Goal: Information Seeking & Learning: Learn about a topic

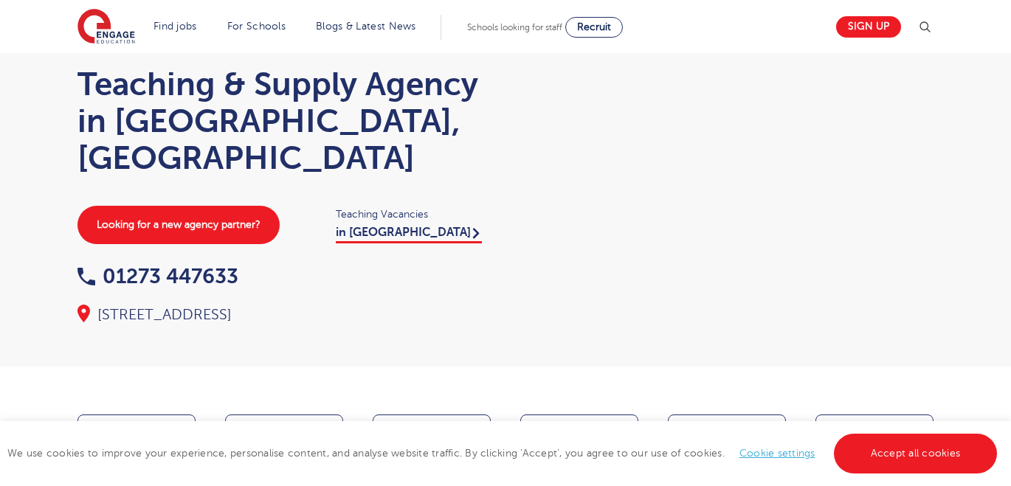
scroll to position [59, 0]
click at [777, 451] on link "Cookie settings" at bounding box center [777, 453] width 76 height 11
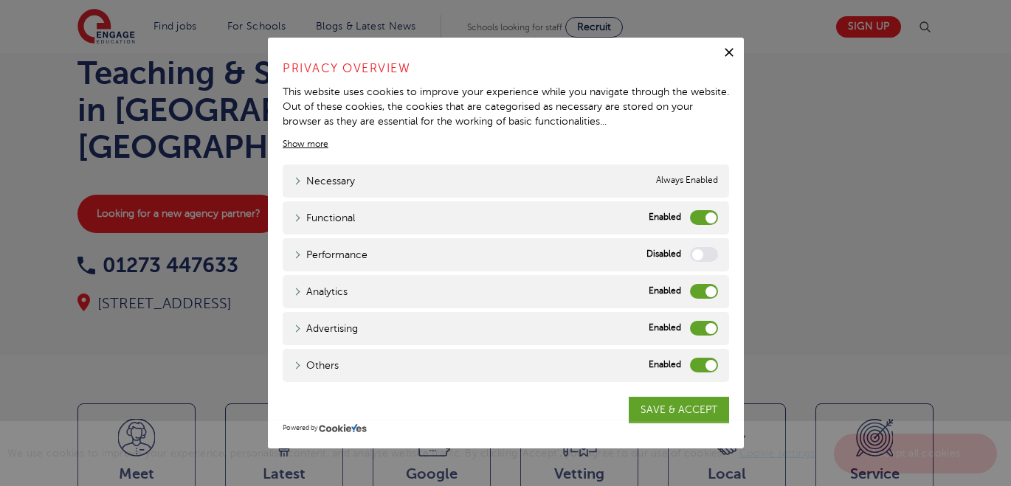
scroll to position [76, 0]
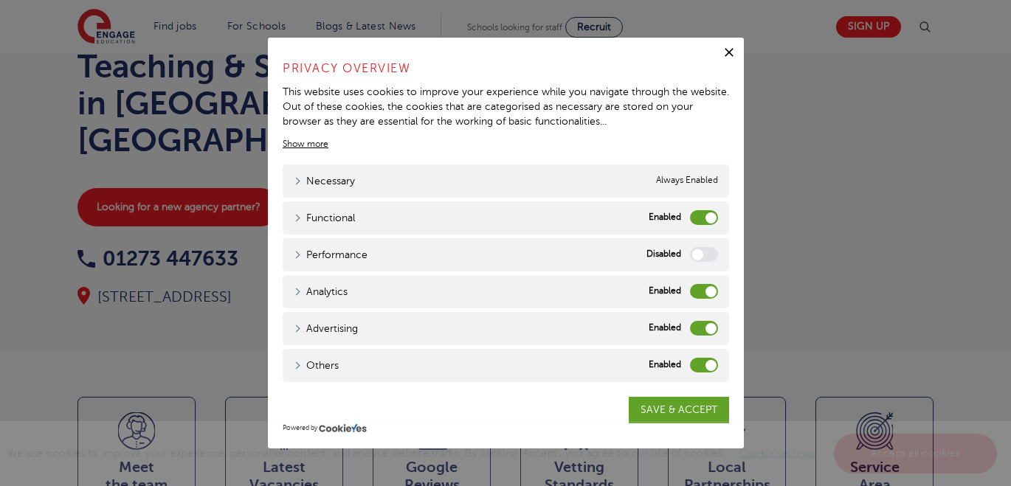
click at [704, 212] on label "Functional" at bounding box center [704, 217] width 28 height 15
click at [0, 0] on input "Functional" at bounding box center [0, 0] width 0 height 0
click at [705, 282] on div "Analytics Analytics" at bounding box center [505, 291] width 446 height 33
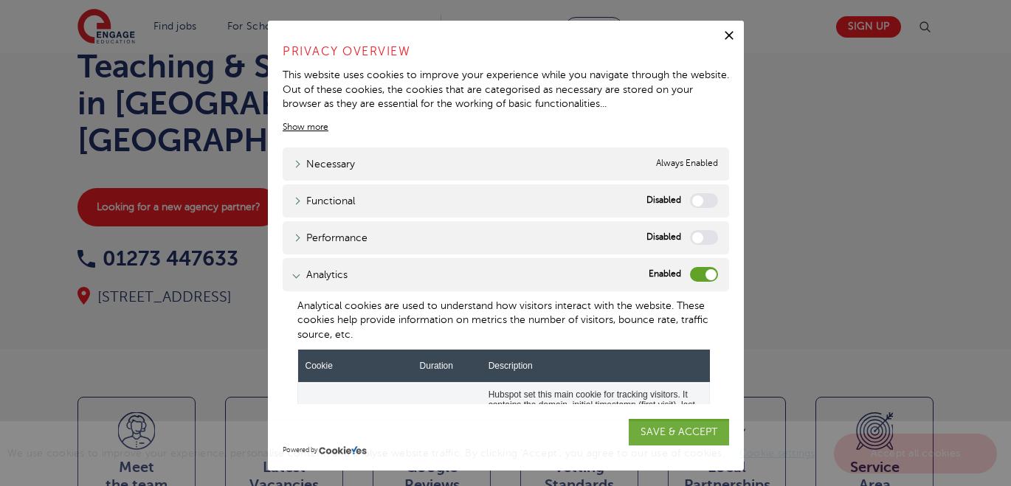
click at [704, 277] on label "Analytics" at bounding box center [704, 274] width 28 height 15
click at [0, 0] on input "Analytics" at bounding box center [0, 0] width 0 height 0
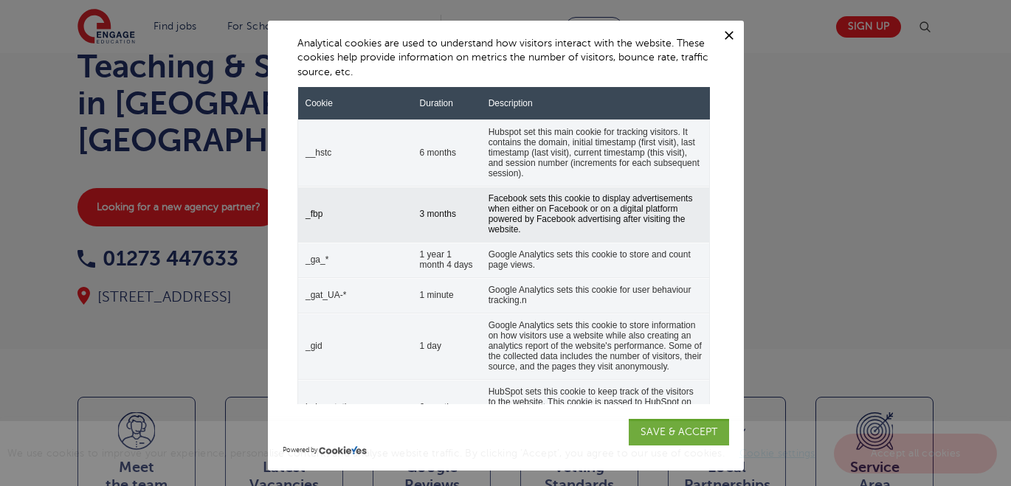
scroll to position [442, 0]
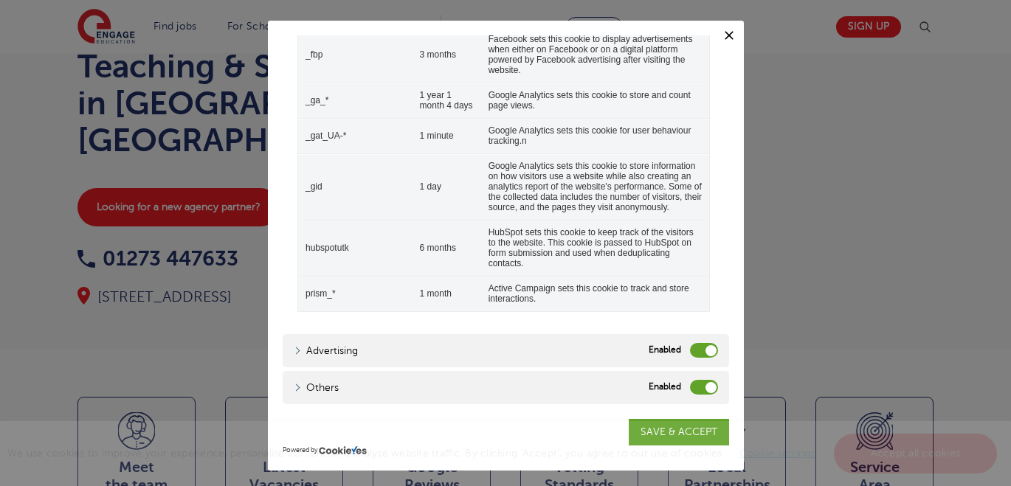
click at [703, 350] on label "Advertising" at bounding box center [704, 350] width 28 height 15
click at [0, 0] on input "Advertising" at bounding box center [0, 0] width 0 height 0
click at [701, 385] on label "Others" at bounding box center [704, 387] width 28 height 15
click at [0, 0] on input "Others" at bounding box center [0, 0] width 0 height 0
click at [699, 432] on div "We use cookies to improve your experience, personalise content, and analyse web…" at bounding box center [505, 453] width 1011 height 65
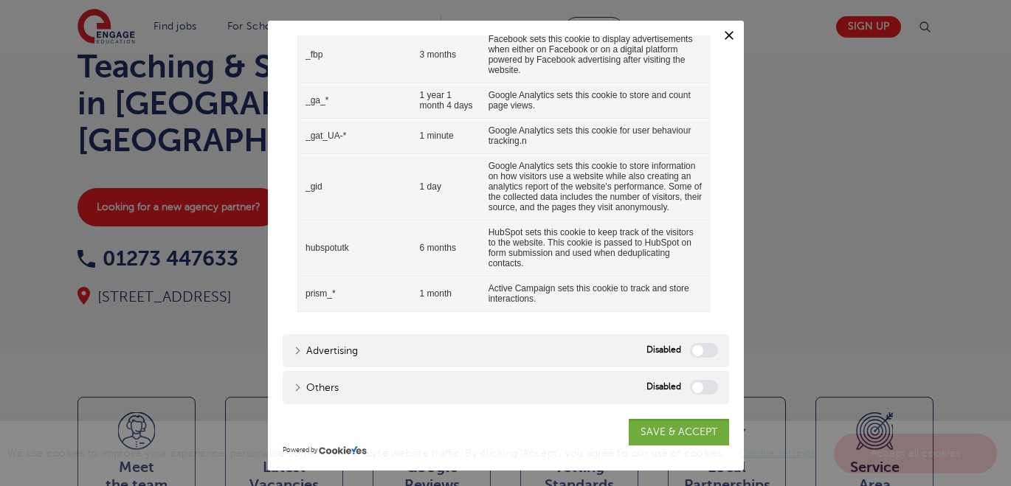
click at [653, 430] on div "We use cookies to improve your experience, personalise content, and analyse web…" at bounding box center [505, 453] width 1011 height 65
click at [676, 437] on div "We use cookies to improve your experience, personalise content, and analyse web…" at bounding box center [505, 453] width 1011 height 65
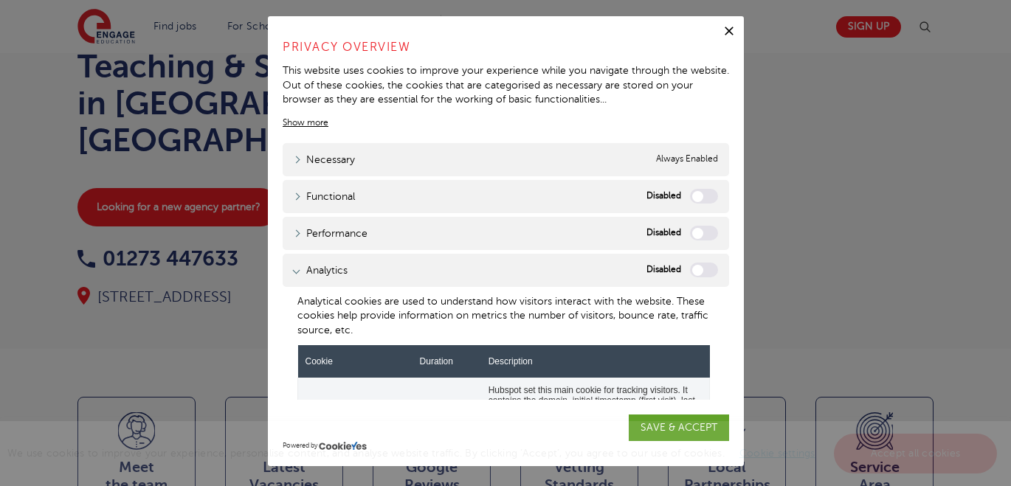
scroll to position [0, 0]
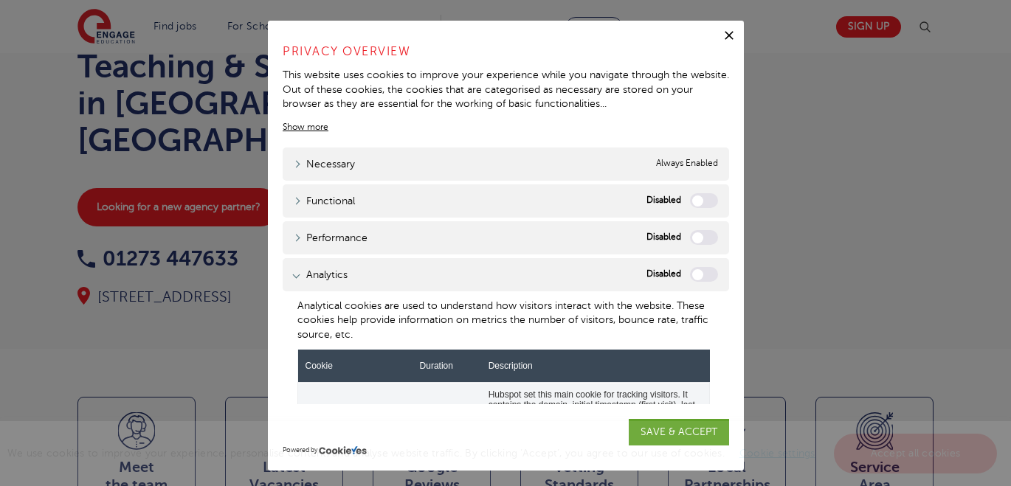
click at [673, 166] on span "Always Enabled" at bounding box center [687, 163] width 62 height 15
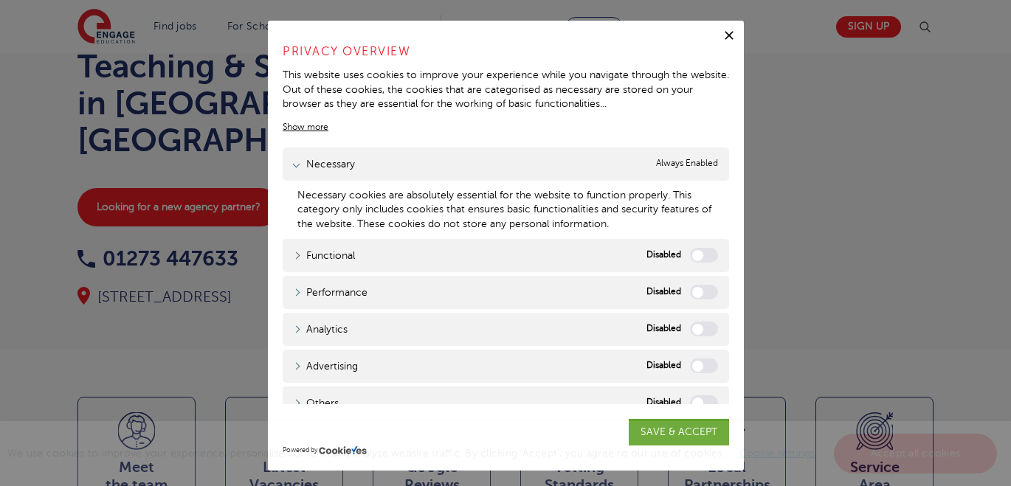
click at [671, 425] on div "We use cookies to improve your experience, personalise content, and analyse web…" at bounding box center [505, 453] width 1011 height 65
click at [728, 32] on icon "button" at bounding box center [728, 35] width 15 height 15
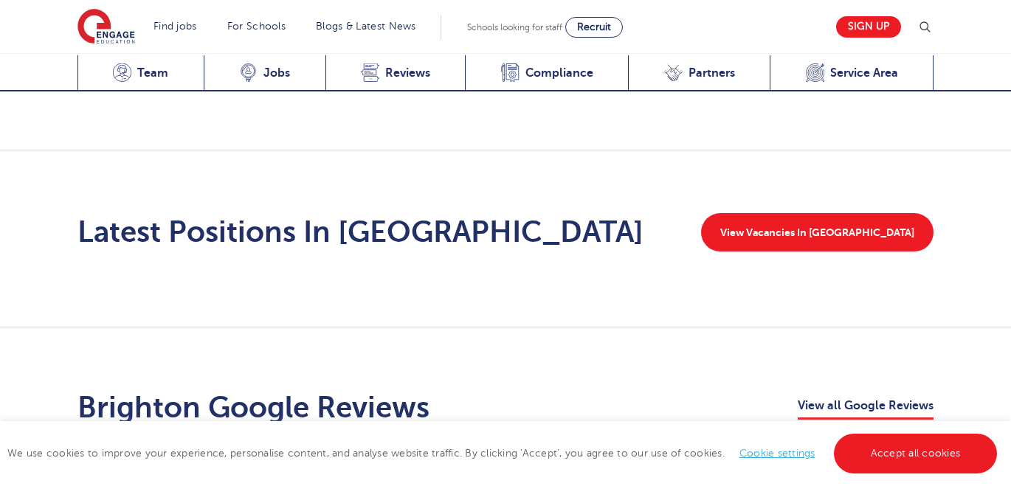
scroll to position [2343, 0]
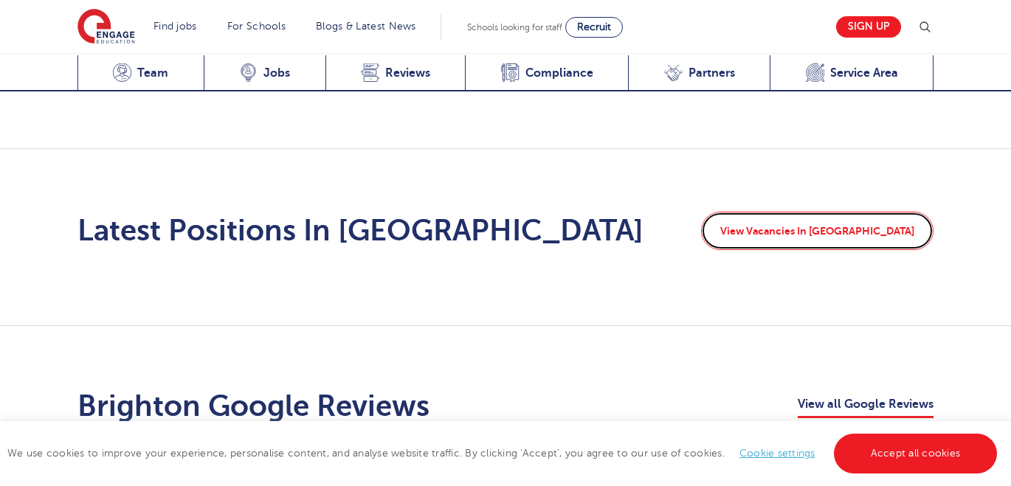
click at [791, 212] on link "View Vacancies In Brighton" at bounding box center [817, 231] width 232 height 38
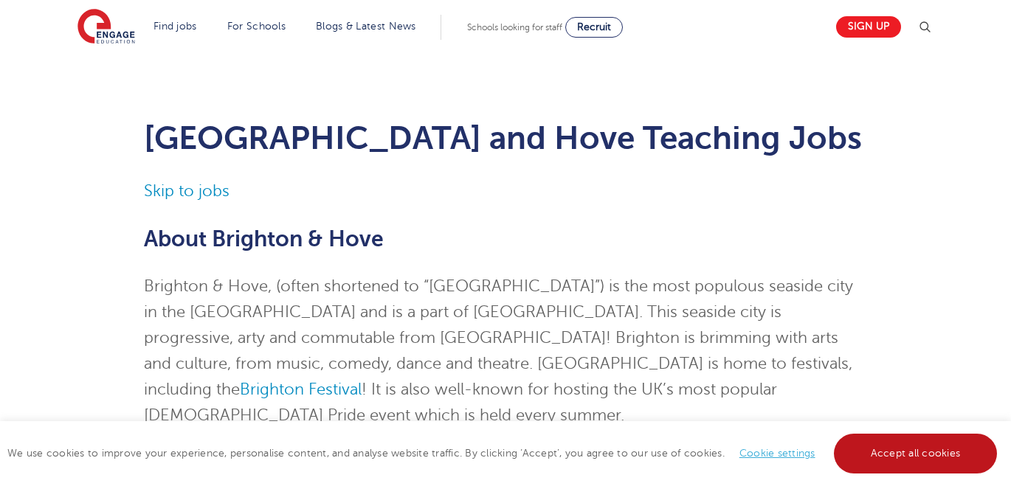
click at [863, 446] on link "Accept all cookies" at bounding box center [915, 454] width 164 height 40
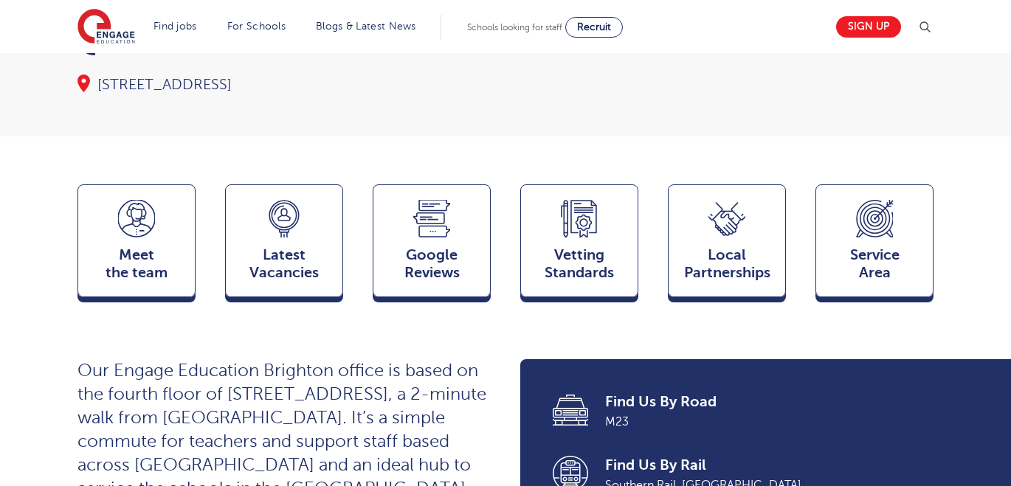
scroll to position [280, 0]
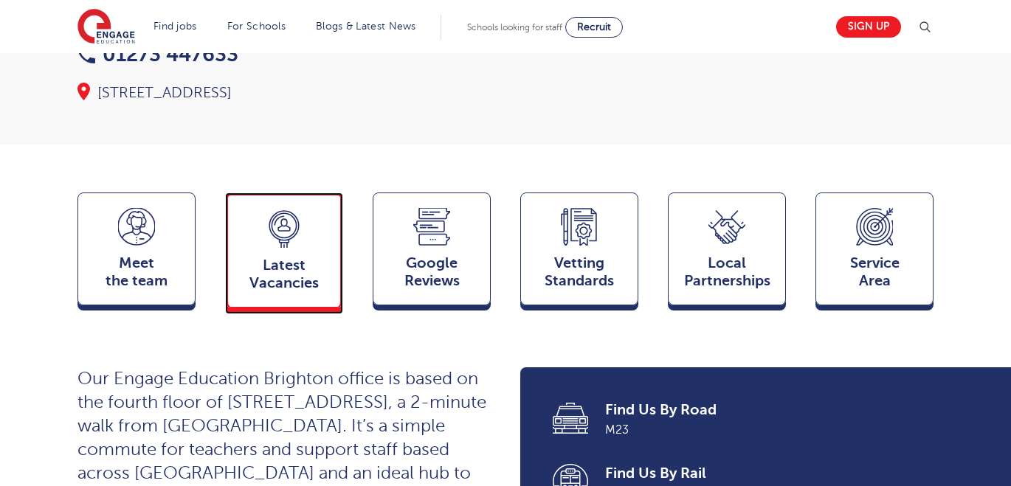
click at [291, 257] on span "Latest Vacancies" at bounding box center [283, 274] width 97 height 35
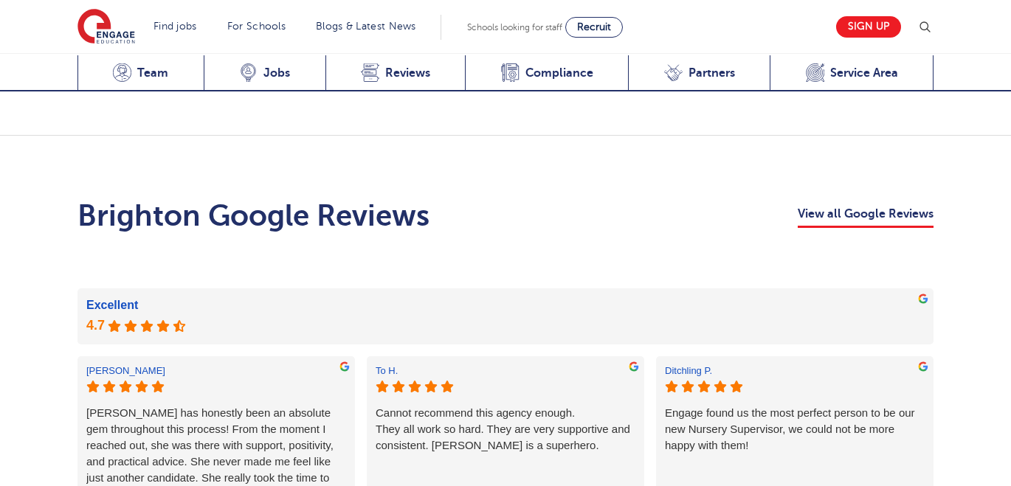
scroll to position [2540, 0]
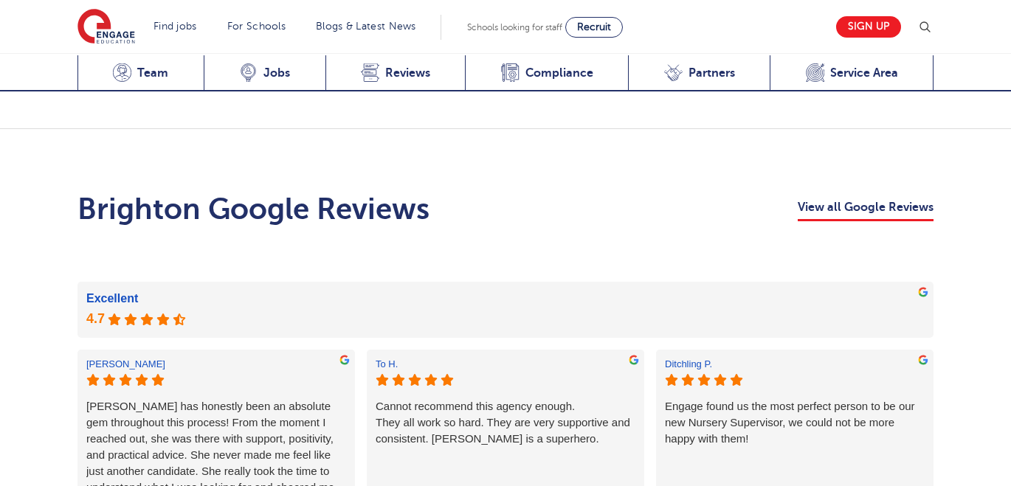
scroll to position [2409, 0]
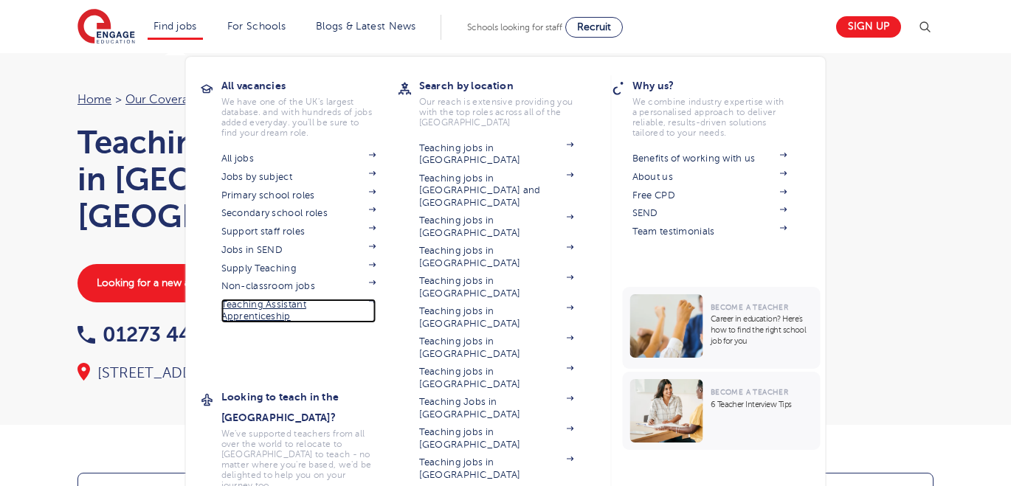
click at [279, 310] on link "Teaching Assistant Apprenticeship" at bounding box center [298, 311] width 155 height 24
